Goal: Transaction & Acquisition: Purchase product/service

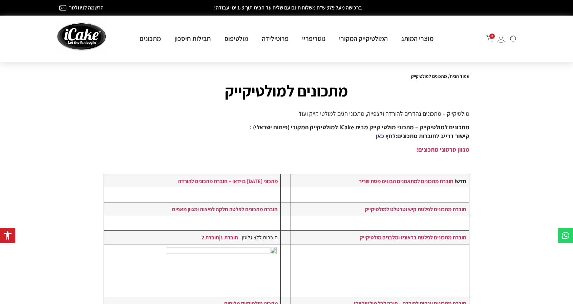
drag, startPoint x: 0, startPoint y: 0, endPoint x: 383, endPoint y: 135, distance: 406.3
click at [383, 135] on link "לחץ כאן" at bounding box center [385, 136] width 20 height 8
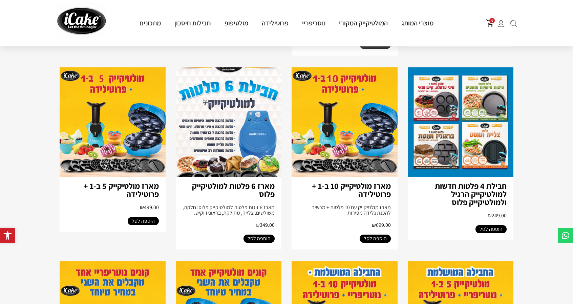
scroll to position [465, 0]
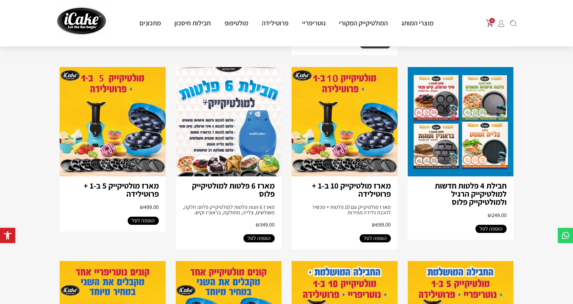
click at [475, 109] on img at bounding box center [461, 121] width 106 height 109
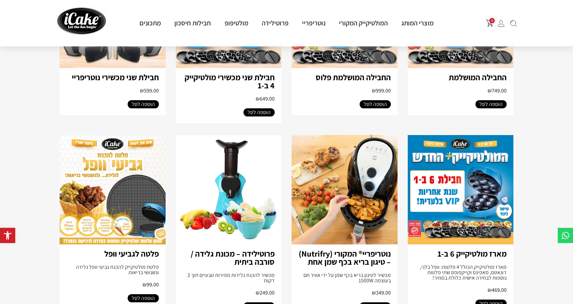
scroll to position [774, 0]
